Goal: Transaction & Acquisition: Purchase product/service

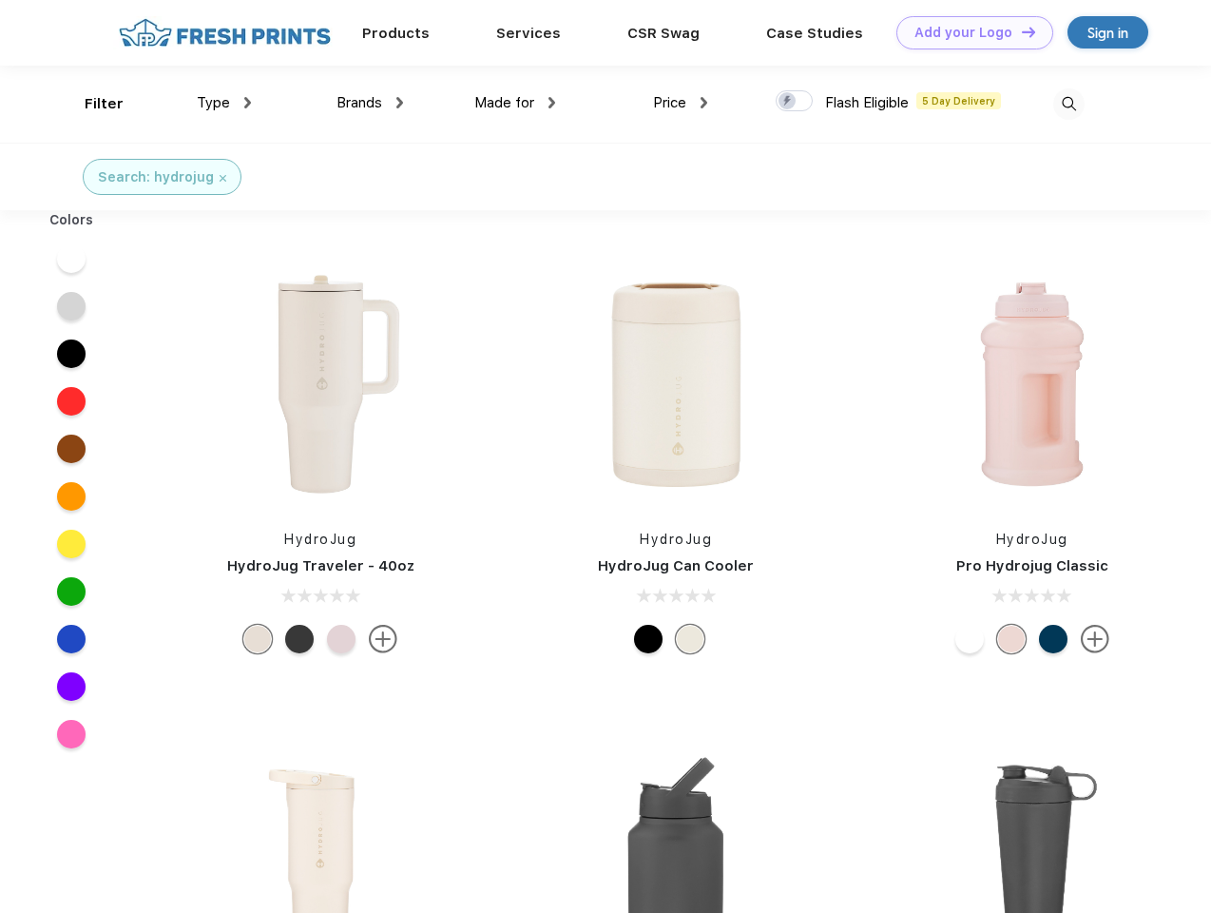
scroll to position [1, 0]
click at [968, 32] on link "Add your Logo Design Tool" at bounding box center [974, 32] width 157 height 33
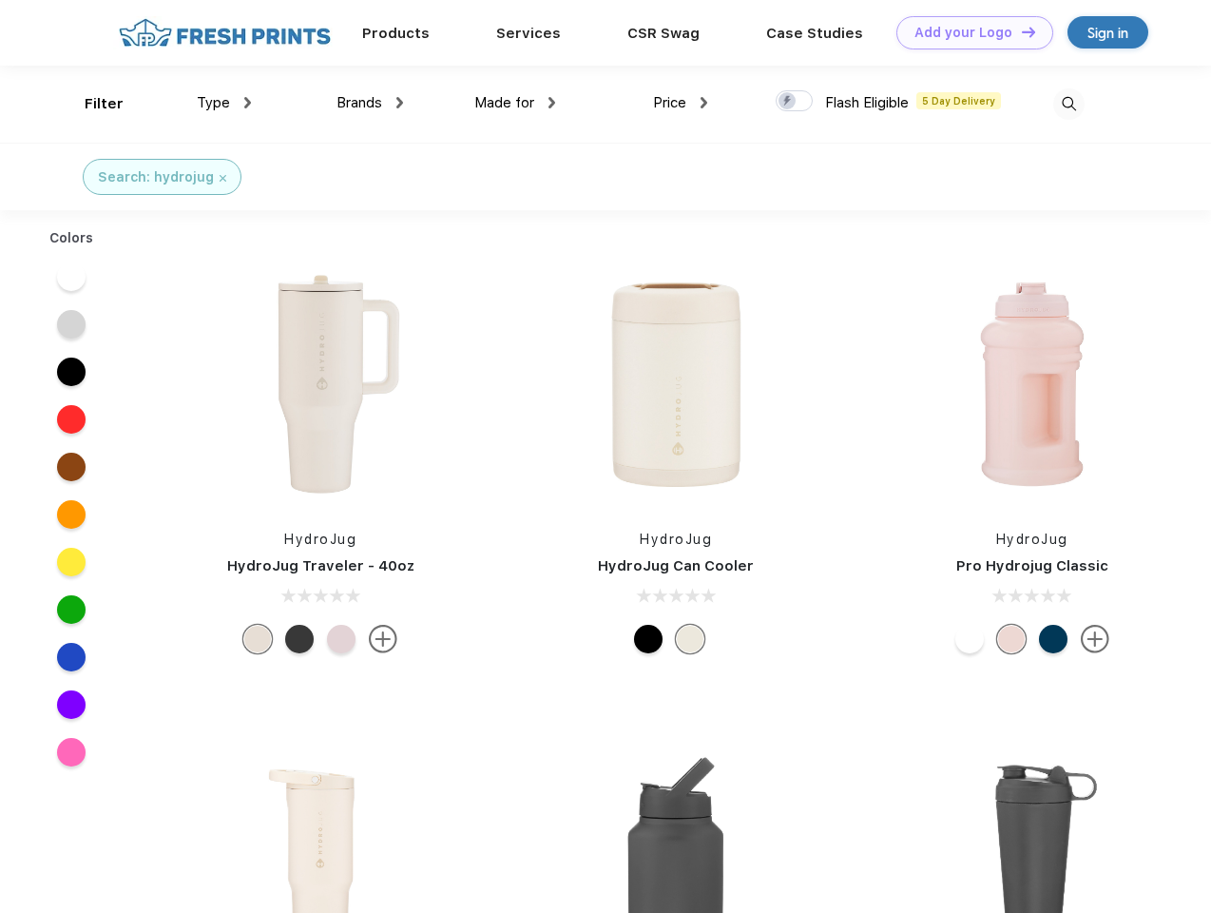
click at [0, 0] on div "Design Tool" at bounding box center [0, 0] width 0 height 0
click at [1020, 31] on link "Add your Logo Design Tool" at bounding box center [974, 32] width 157 height 33
click at [91, 104] on div "Filter" at bounding box center [104, 104] width 39 height 22
click at [224, 103] on span "Type" at bounding box center [213, 102] width 33 height 17
click at [370, 103] on span "Brands" at bounding box center [360, 102] width 46 height 17
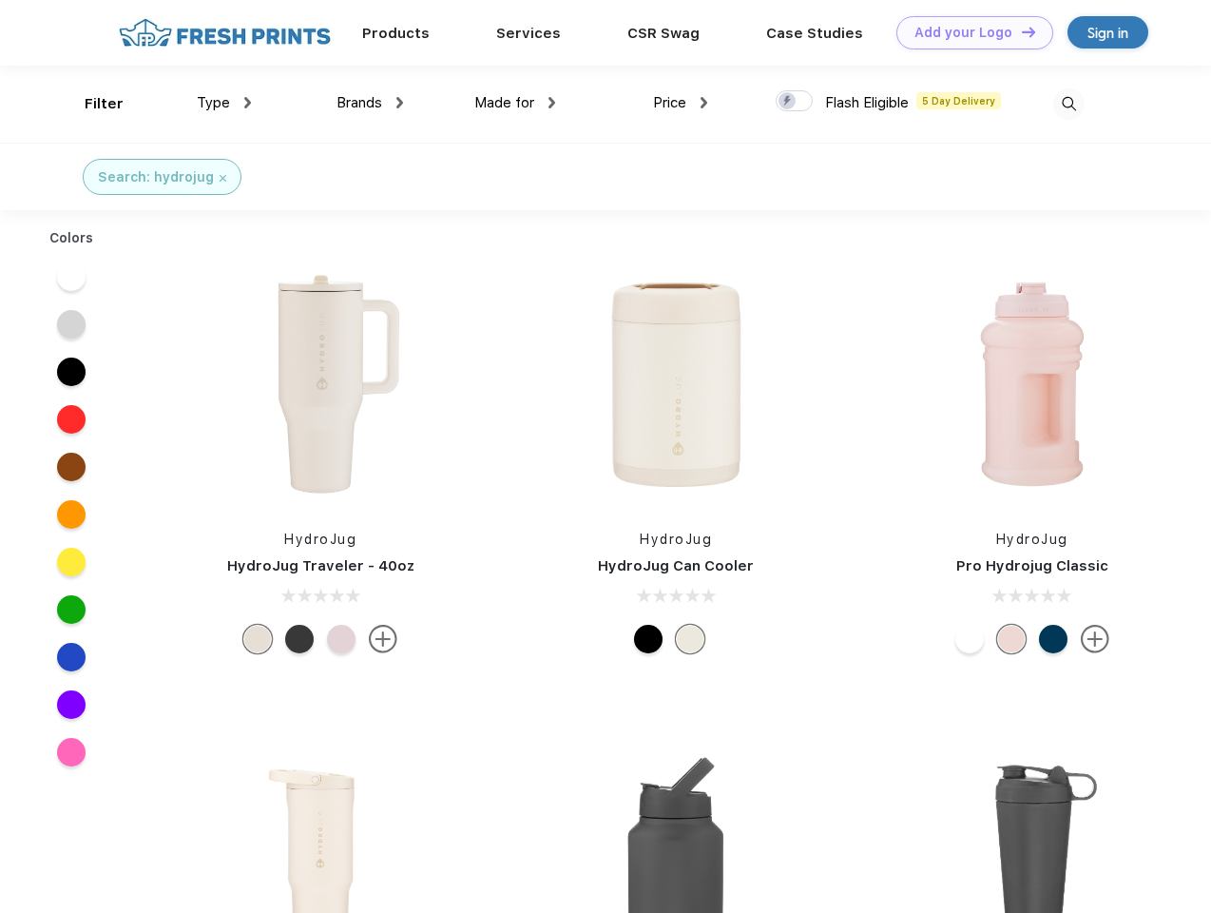
click at [515, 103] on span "Made for" at bounding box center [504, 102] width 60 height 17
click at [681, 103] on span "Price" at bounding box center [669, 102] width 33 height 17
click at [795, 102] on div at bounding box center [794, 100] width 37 height 21
click at [788, 102] on input "checkbox" at bounding box center [782, 95] width 12 height 12
click at [1069, 104] on img at bounding box center [1068, 103] width 31 height 31
